Goal: Information Seeking & Learning: Learn about a topic

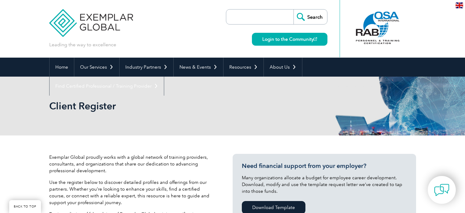
select select "[GEOGRAPHIC_DATA]"
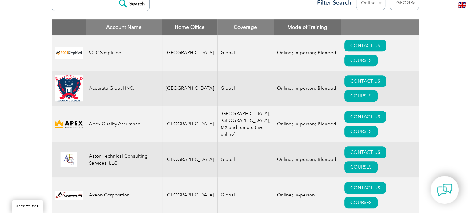
scroll to position [245, 0]
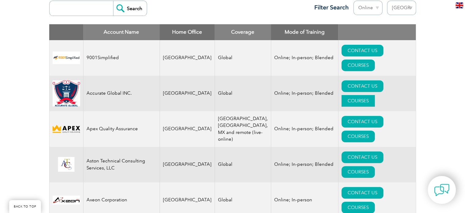
click at [375, 95] on link "COURSES" at bounding box center [358, 101] width 33 height 12
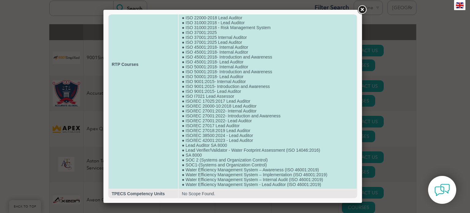
scroll to position [60, 0]
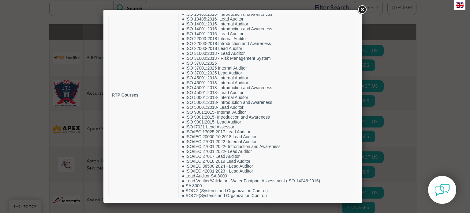
click at [362, 10] on link at bounding box center [361, 9] width 11 height 11
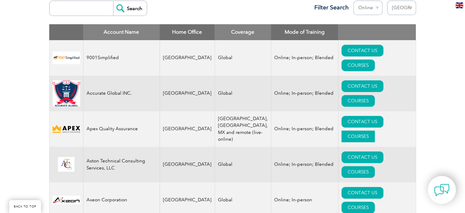
click at [375, 130] on link "COURSES" at bounding box center [358, 136] width 33 height 12
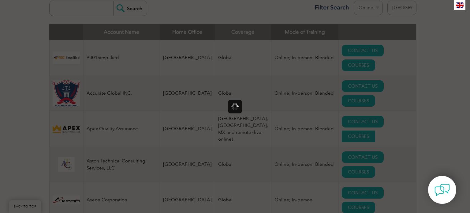
scroll to position [0, 0]
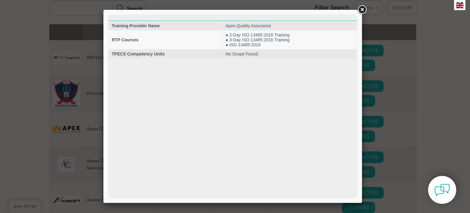
click at [361, 10] on link at bounding box center [361, 9] width 11 height 11
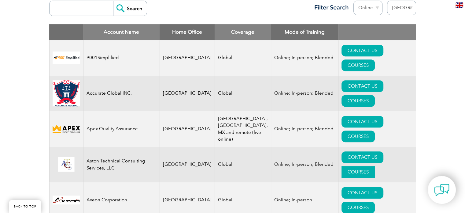
click at [375, 166] on link "COURSES" at bounding box center [358, 172] width 33 height 12
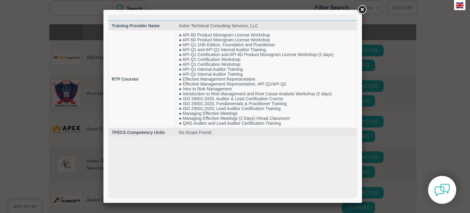
click at [364, 9] on link at bounding box center [361, 9] width 11 height 11
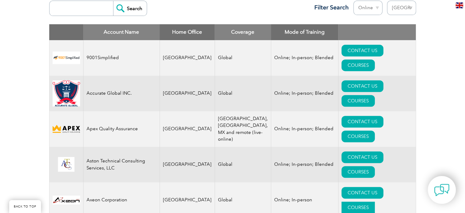
click at [375, 201] on link "COURSES" at bounding box center [358, 207] width 33 height 12
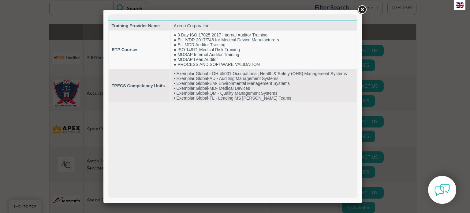
click at [363, 9] on link at bounding box center [361, 9] width 11 height 11
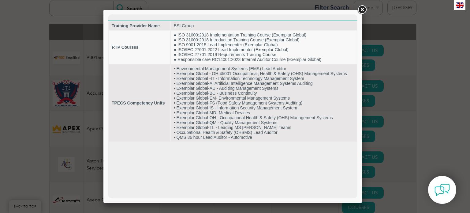
click at [243, 142] on html "Training Provider Name BSI Group RTP Courses ● ISO 31000:2018 Implementation Tr…" at bounding box center [232, 78] width 249 height 128
click at [364, 8] on link at bounding box center [361, 9] width 11 height 11
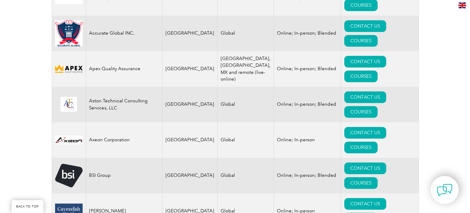
scroll to position [306, 0]
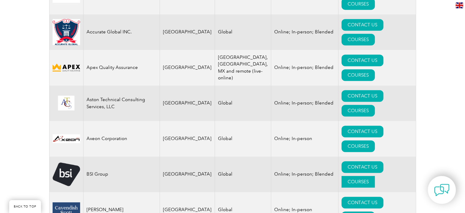
click at [375, 176] on link "COURSES" at bounding box center [358, 182] width 33 height 12
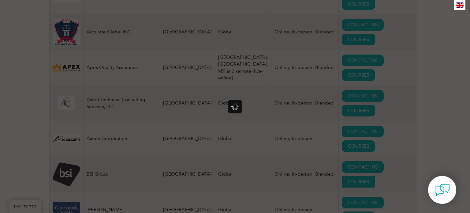
scroll to position [0, 0]
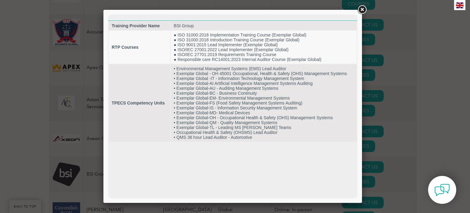
click at [363, 9] on link at bounding box center [361, 9] width 11 height 11
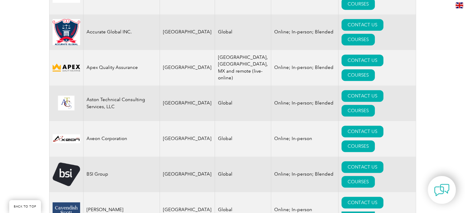
click at [375, 211] on link "COURSES" at bounding box center [358, 217] width 33 height 12
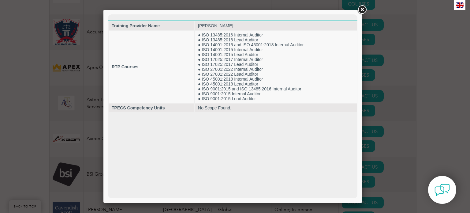
click at [362, 9] on link at bounding box center [361, 9] width 11 height 11
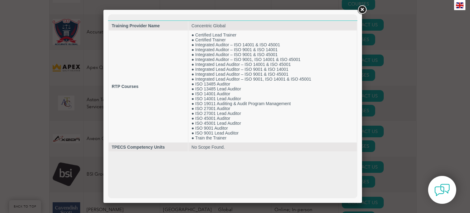
click at [362, 10] on link at bounding box center [361, 9] width 11 height 11
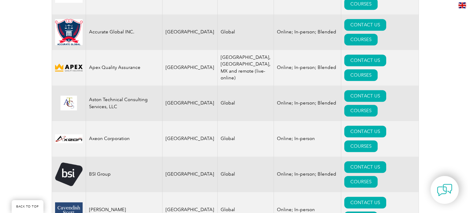
scroll to position [367, 0]
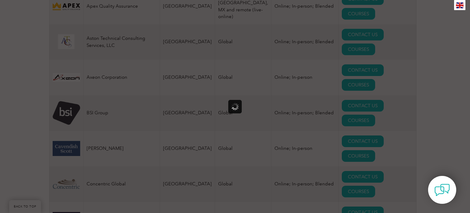
scroll to position [0, 0]
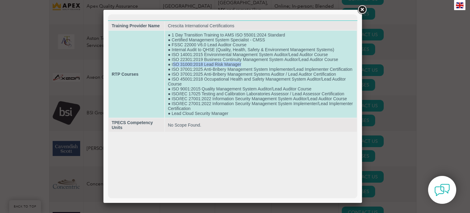
drag, startPoint x: 172, startPoint y: 64, endPoint x: 242, endPoint y: 65, distance: 69.7
click at [242, 65] on td "● 1 Day Transition Training to AMS ISO 55001:2024 Standard ● Certified Manageme…" at bounding box center [261, 74] width 192 height 87
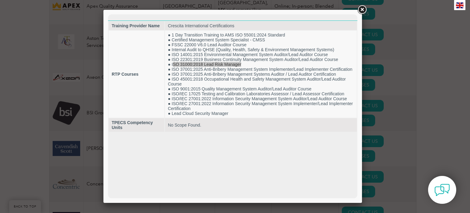
click at [361, 9] on link at bounding box center [361, 9] width 11 height 11
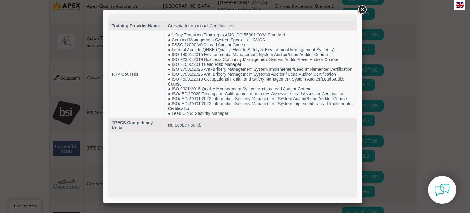
click at [362, 9] on link at bounding box center [361, 9] width 11 height 11
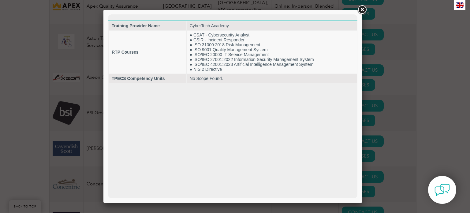
click at [363, 9] on link at bounding box center [361, 9] width 11 height 11
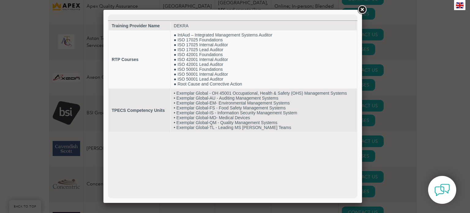
click at [361, 9] on link at bounding box center [361, 9] width 11 height 11
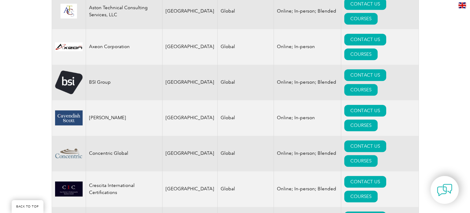
scroll to position [428, 0]
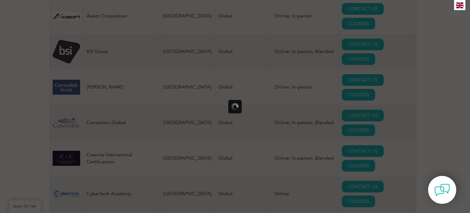
scroll to position [0, 0]
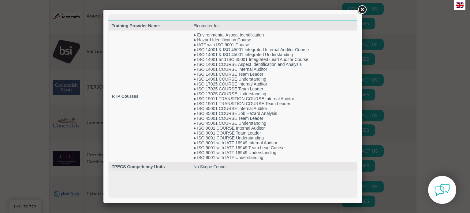
click at [361, 8] on link at bounding box center [361, 9] width 11 height 11
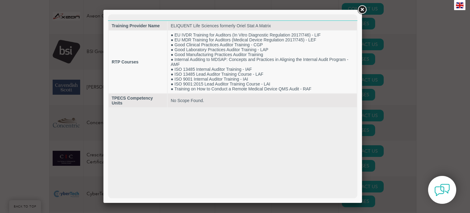
click at [361, 9] on link at bounding box center [361, 9] width 11 height 11
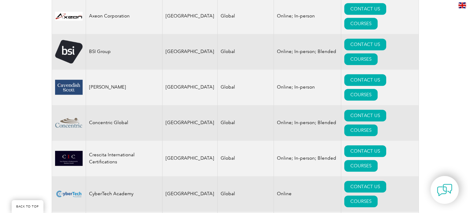
scroll to position [459, 0]
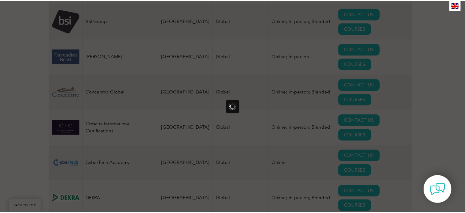
scroll to position [0, 0]
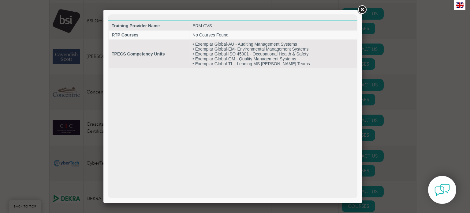
click at [364, 8] on link at bounding box center [361, 9] width 11 height 11
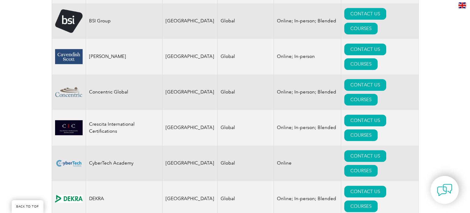
scroll to position [520, 0]
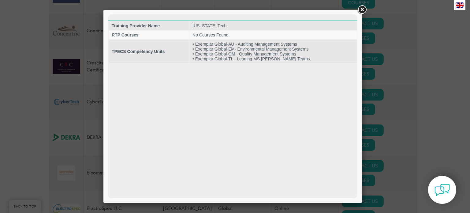
scroll to position [0, 0]
click at [361, 8] on link at bounding box center [361, 9] width 11 height 11
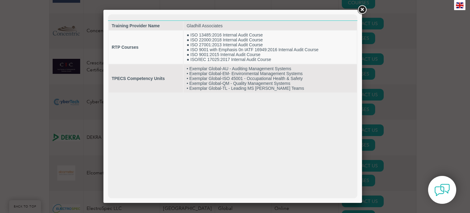
drag, startPoint x: 363, startPoint y: 9, endPoint x: 362, endPoint y: 28, distance: 19.0
click at [363, 9] on link at bounding box center [361, 9] width 11 height 11
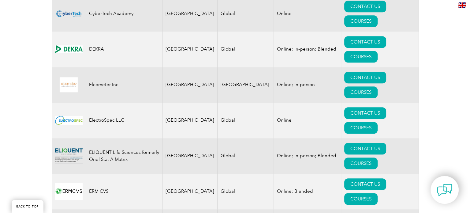
scroll to position [612, 0]
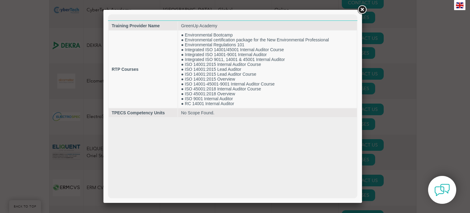
scroll to position [0, 0]
click at [362, 9] on link at bounding box center [361, 9] width 11 height 11
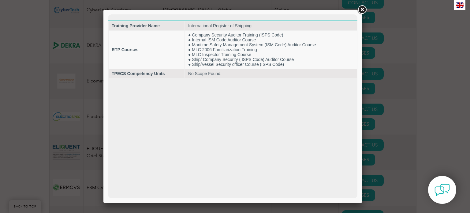
click at [361, 11] on link at bounding box center [361, 9] width 11 height 11
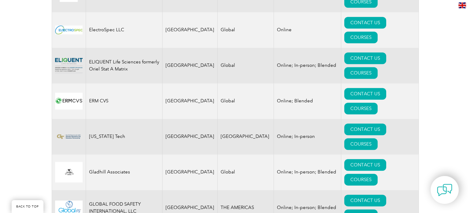
scroll to position [703, 0]
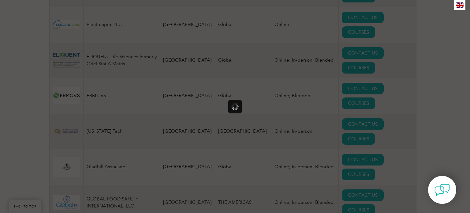
scroll to position [0, 0]
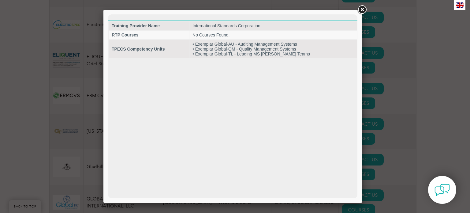
click at [361, 9] on link at bounding box center [361, 9] width 11 height 11
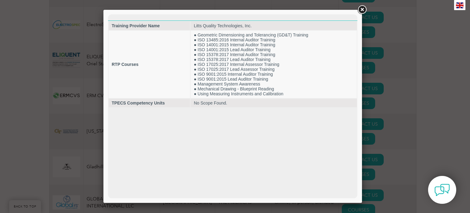
click at [363, 10] on link at bounding box center [361, 9] width 11 height 11
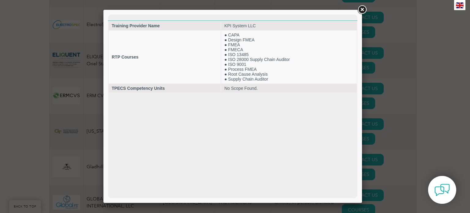
click at [361, 11] on link at bounding box center [361, 9] width 11 height 11
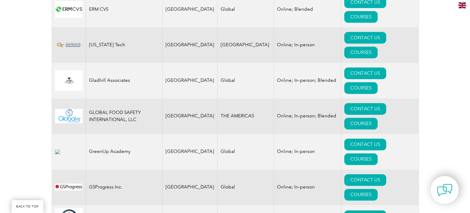
scroll to position [795, 0]
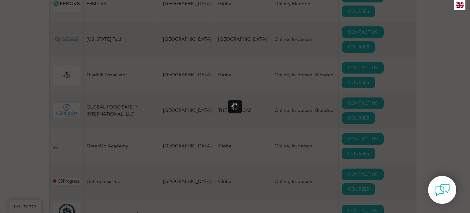
scroll to position [0, 0]
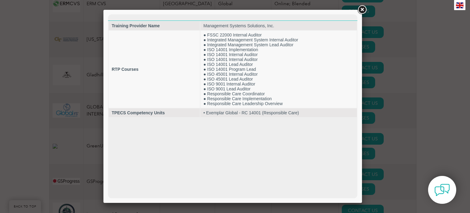
click at [363, 14] on link at bounding box center [361, 9] width 11 height 11
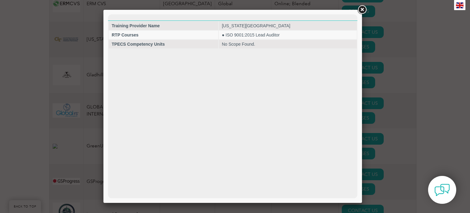
click at [362, 10] on link at bounding box center [361, 9] width 11 height 11
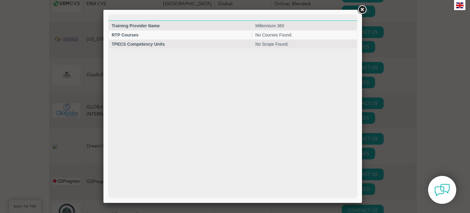
click at [363, 8] on link at bounding box center [361, 9] width 11 height 11
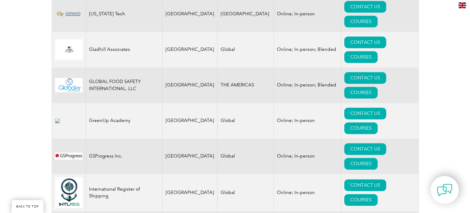
scroll to position [856, 0]
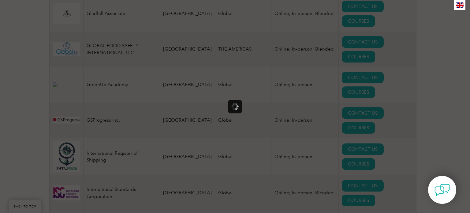
scroll to position [0, 0]
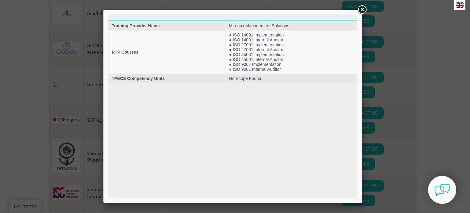
click at [360, 9] on link at bounding box center [361, 9] width 11 height 11
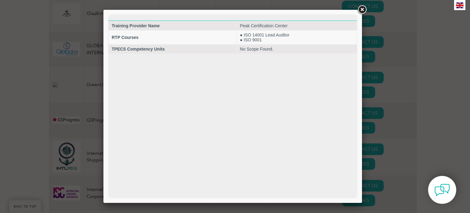
click at [363, 11] on link at bounding box center [361, 9] width 11 height 11
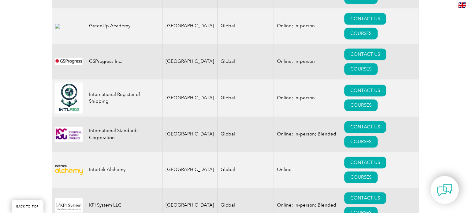
scroll to position [948, 0]
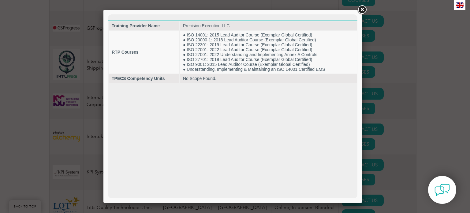
scroll to position [0, 0]
click at [361, 10] on link at bounding box center [361, 9] width 11 height 11
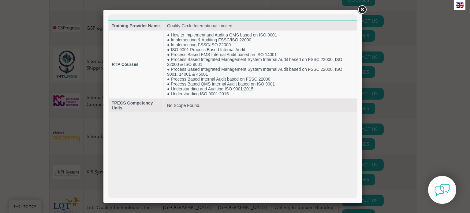
click at [363, 9] on link at bounding box center [361, 9] width 11 height 11
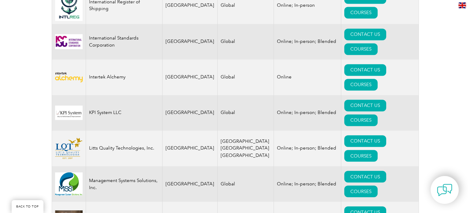
scroll to position [1009, 0]
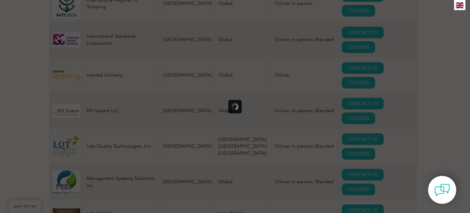
scroll to position [0, 0]
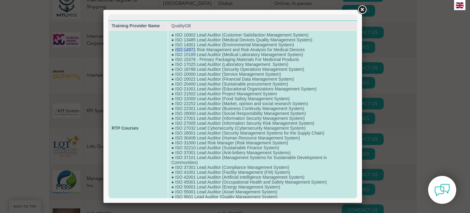
drag, startPoint x: 174, startPoint y: 49, endPoint x: 194, endPoint y: 51, distance: 20.4
click at [194, 51] on td "● ISO 10002 Lead Auditor (Customer Satisfaction Management System) ● ISO 13485 …" at bounding box center [262, 128] width 188 height 194
drag, startPoint x: 174, startPoint y: 107, endPoint x: 309, endPoint y: 108, distance: 135.2
click at [309, 108] on td "● ISO 10002 Lead Auditor (Customer Satisfaction Management System) ● ISO 13485 …" at bounding box center [262, 128] width 188 height 194
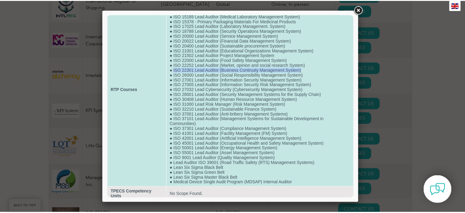
scroll to position [42, 0]
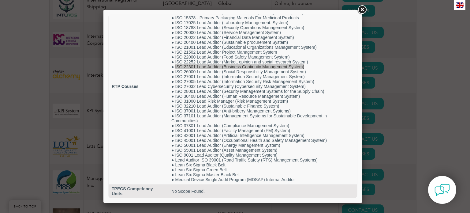
click at [363, 9] on link at bounding box center [361, 9] width 11 height 11
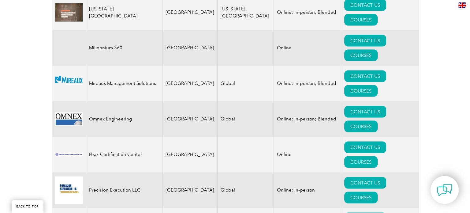
scroll to position [1223, 0]
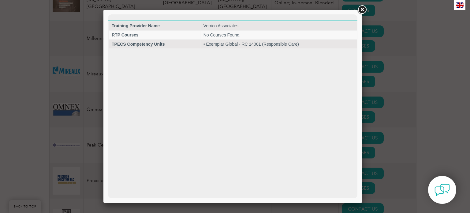
scroll to position [0, 0]
click at [360, 11] on link at bounding box center [361, 9] width 11 height 11
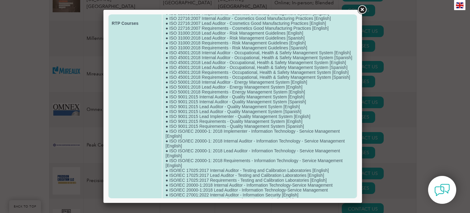
scroll to position [262, 0]
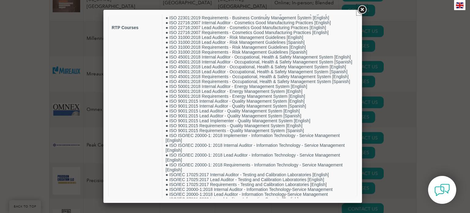
click at [362, 9] on link at bounding box center [361, 9] width 11 height 11
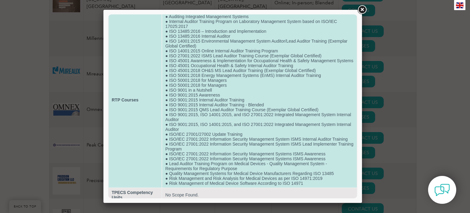
scroll to position [32, 0]
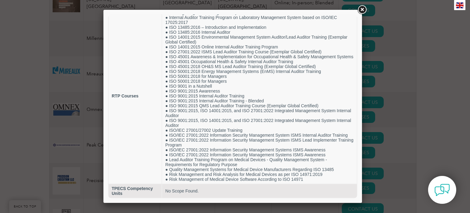
click at [359, 8] on link at bounding box center [361, 9] width 11 height 11
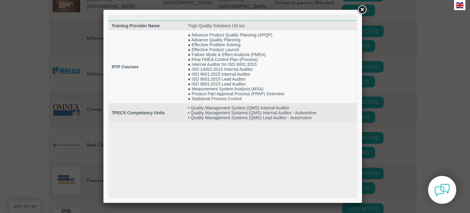
scroll to position [0, 0]
click at [361, 9] on link at bounding box center [361, 9] width 11 height 11
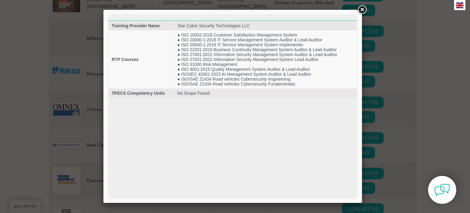
click at [362, 9] on link at bounding box center [361, 9] width 11 height 11
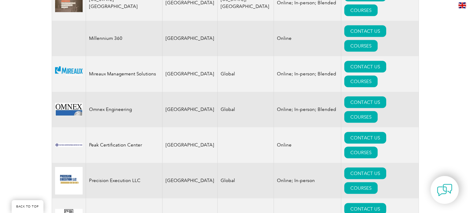
scroll to position [1193, 0]
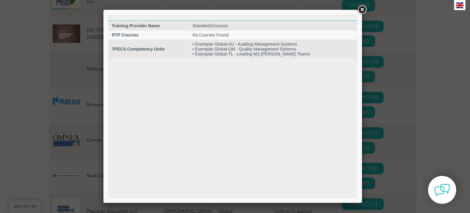
scroll to position [0, 0]
click at [361, 9] on link at bounding box center [361, 9] width 11 height 11
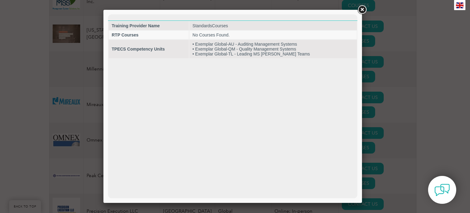
click at [363, 9] on link at bounding box center [361, 9] width 11 height 11
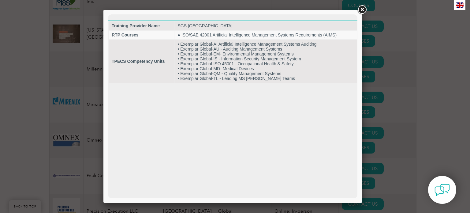
click at [362, 9] on link at bounding box center [361, 9] width 11 height 11
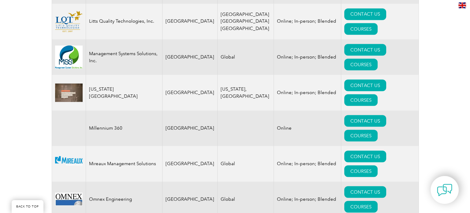
scroll to position [1131, 0]
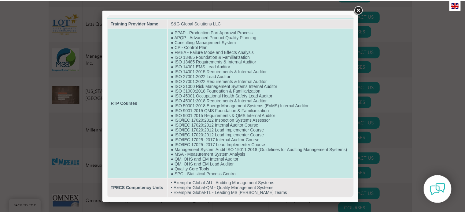
scroll to position [7, 0]
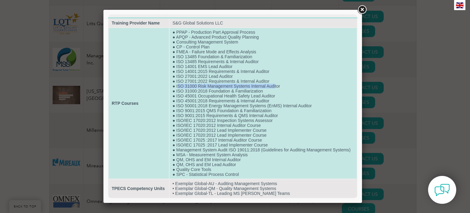
drag, startPoint x: 176, startPoint y: 81, endPoint x: 273, endPoint y: 82, distance: 96.9
click at [273, 82] on td "● PPAP - Production Part Approval Process ● APQP - Advanced Product Quality Pla…" at bounding box center [262, 103] width 187 height 150
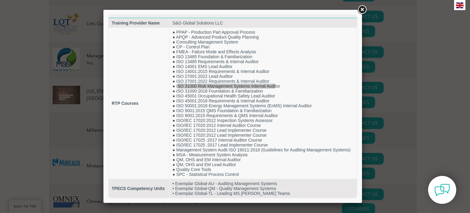
click at [365, 8] on link at bounding box center [361, 9] width 11 height 11
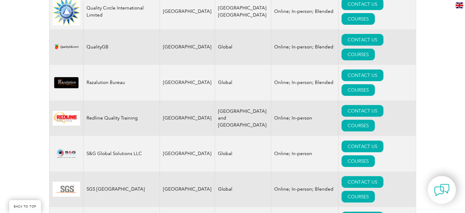
scroll to position [1468, 0]
